Goal: Information Seeking & Learning: Learn about a topic

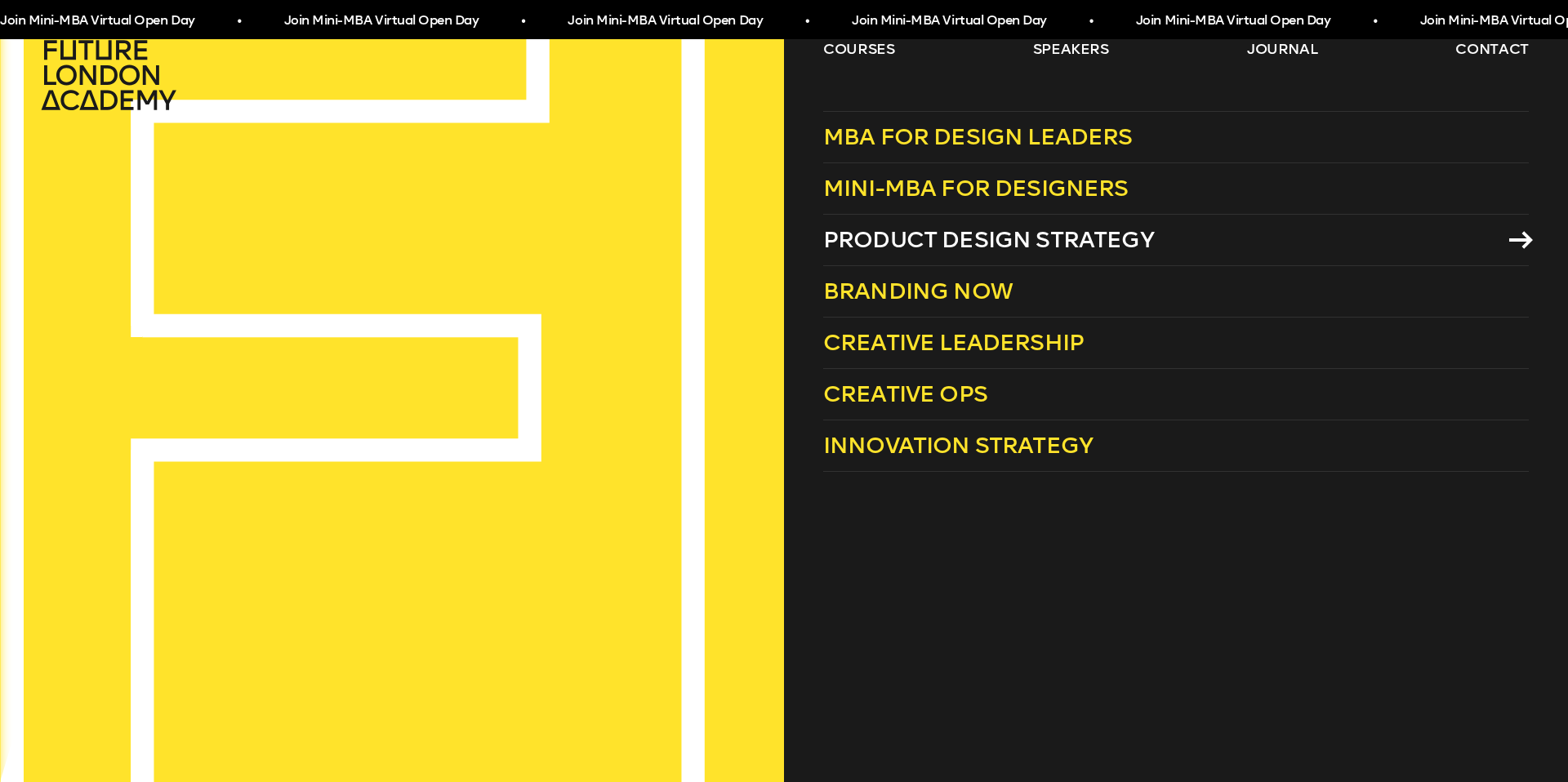
click at [874, 245] on span "Product Design Strategy" at bounding box center [989, 240] width 330 height 27
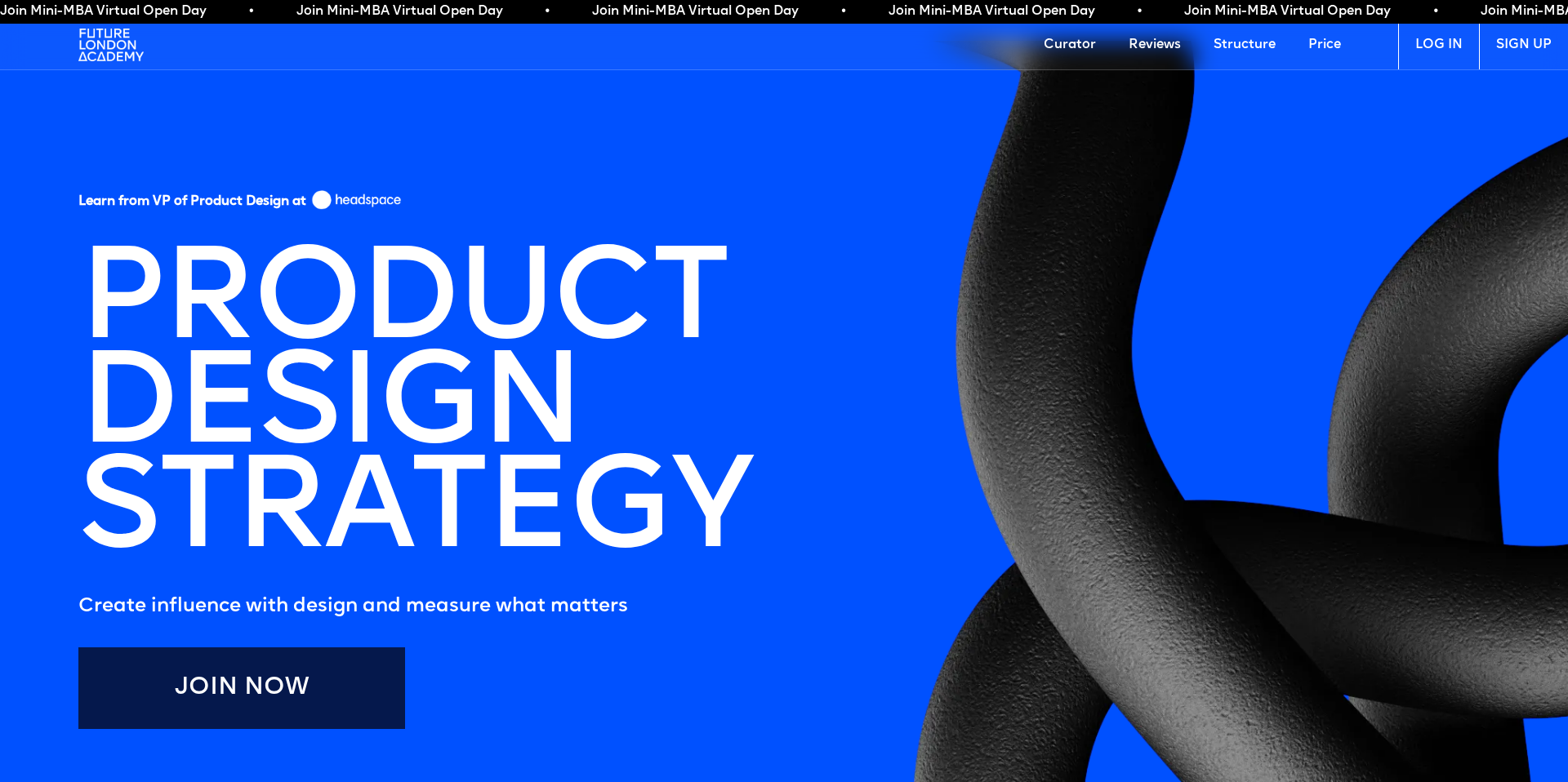
click at [1446, 48] on link "LOG IN" at bounding box center [1438, 45] width 80 height 49
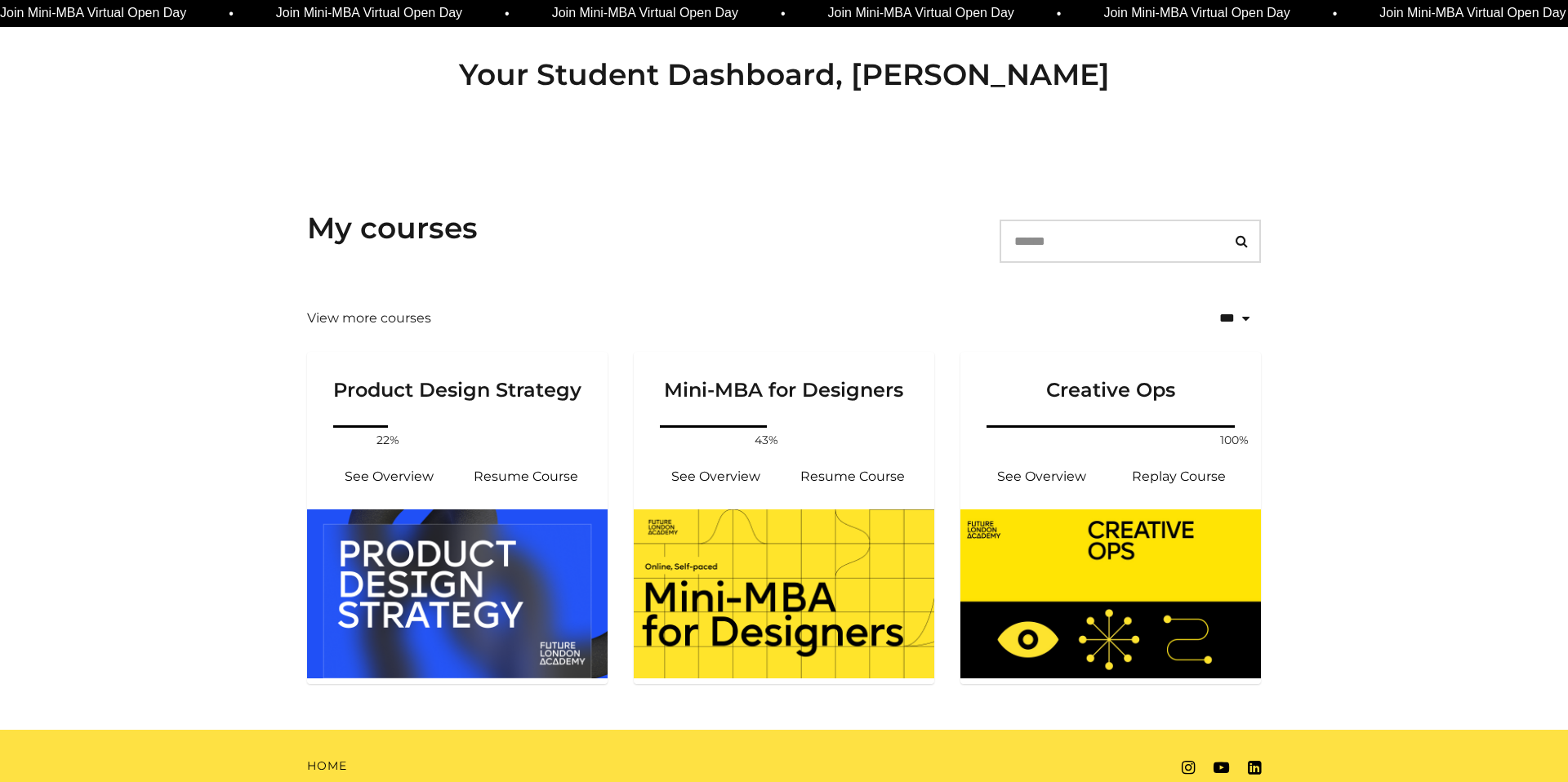
scroll to position [108, 0]
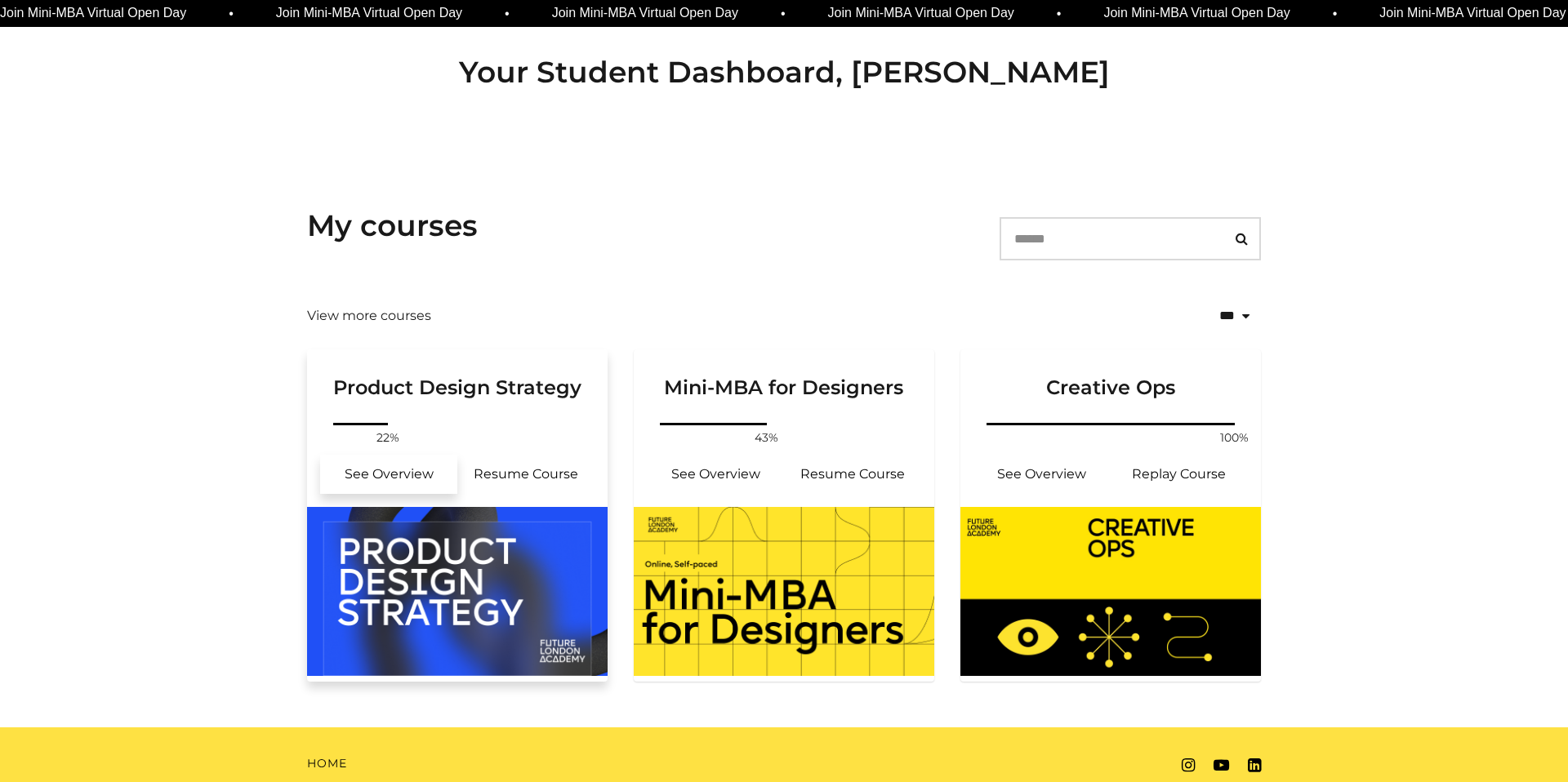
click at [407, 480] on link "See Overview" at bounding box center [389, 474] width 137 height 39
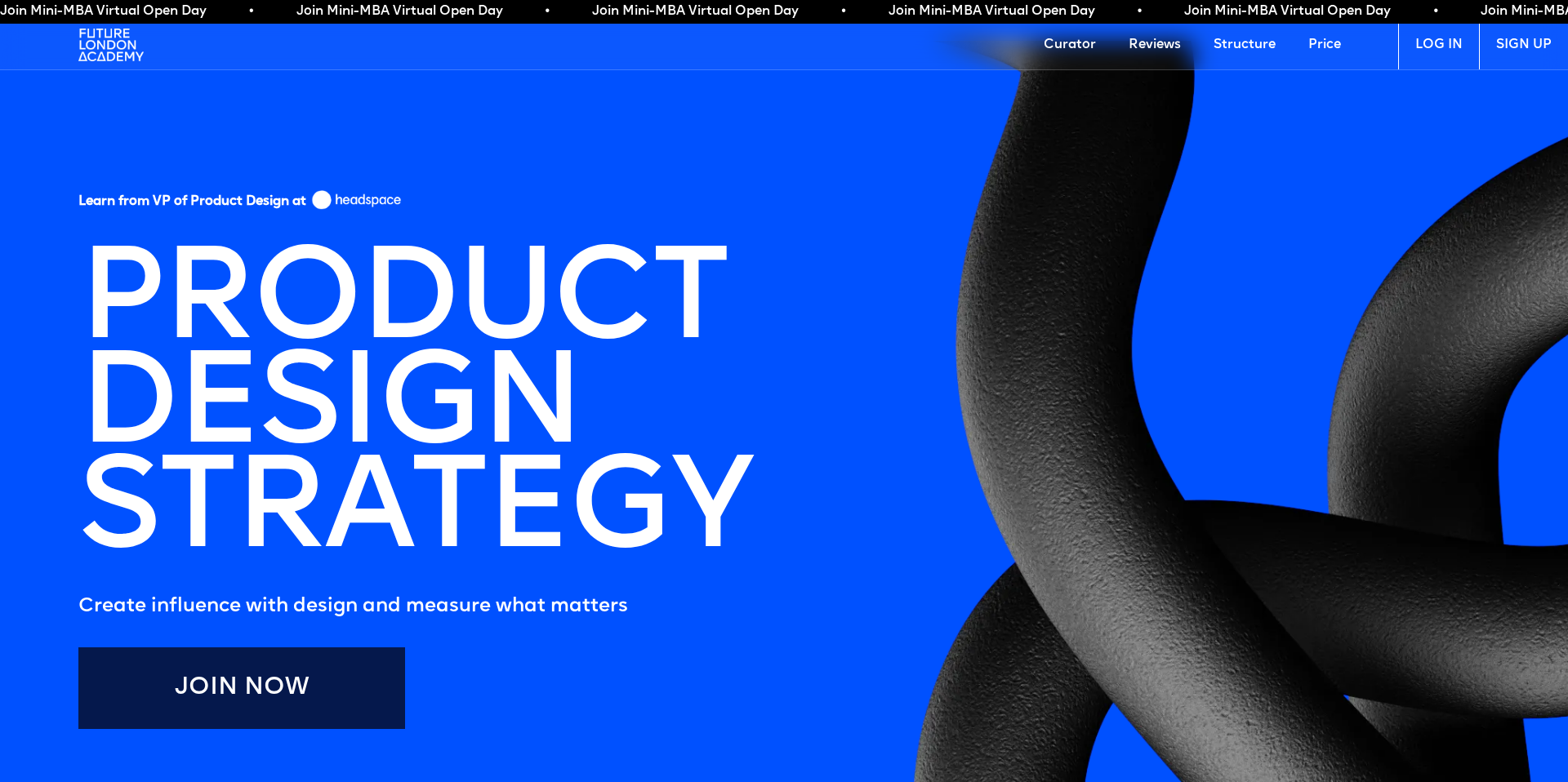
click at [1439, 52] on link "LOG IN" at bounding box center [1438, 45] width 80 height 49
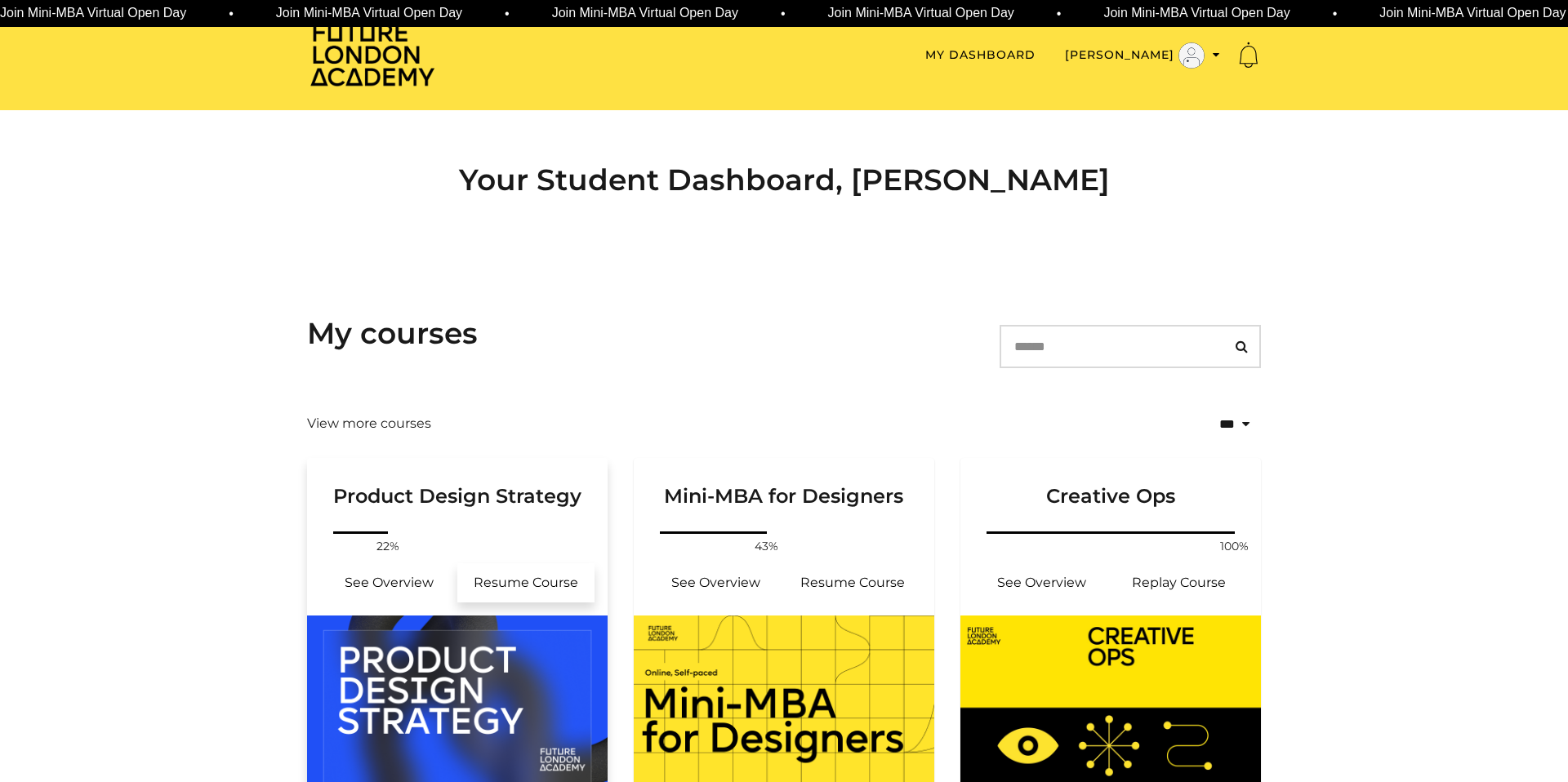
click at [518, 576] on link "Resume Course" at bounding box center [526, 583] width 137 height 39
